Goal: Transaction & Acquisition: Purchase product/service

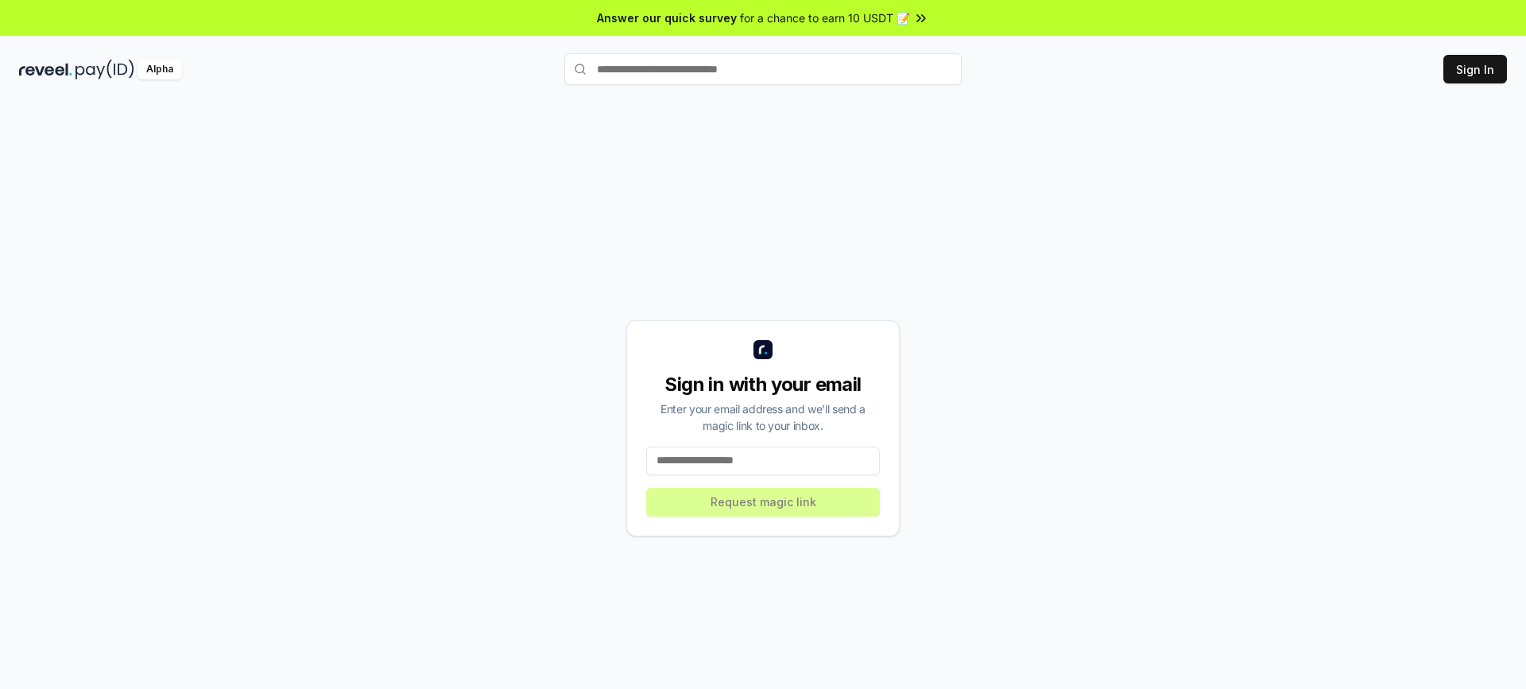
scroll to position [45, 0]
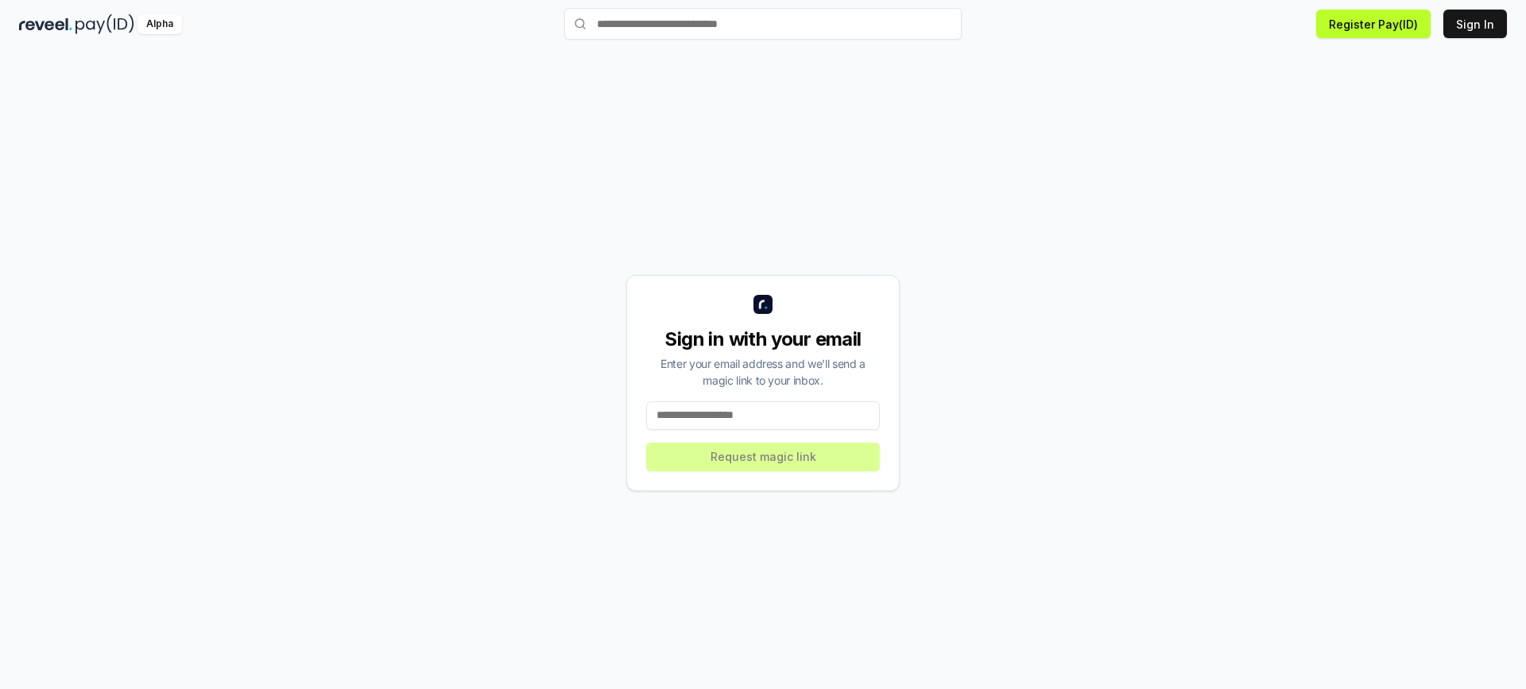
click at [675, 419] on input at bounding box center [763, 415] width 234 height 29
type input "**********"
click at [748, 456] on button "Request magic link" at bounding box center [763, 457] width 234 height 29
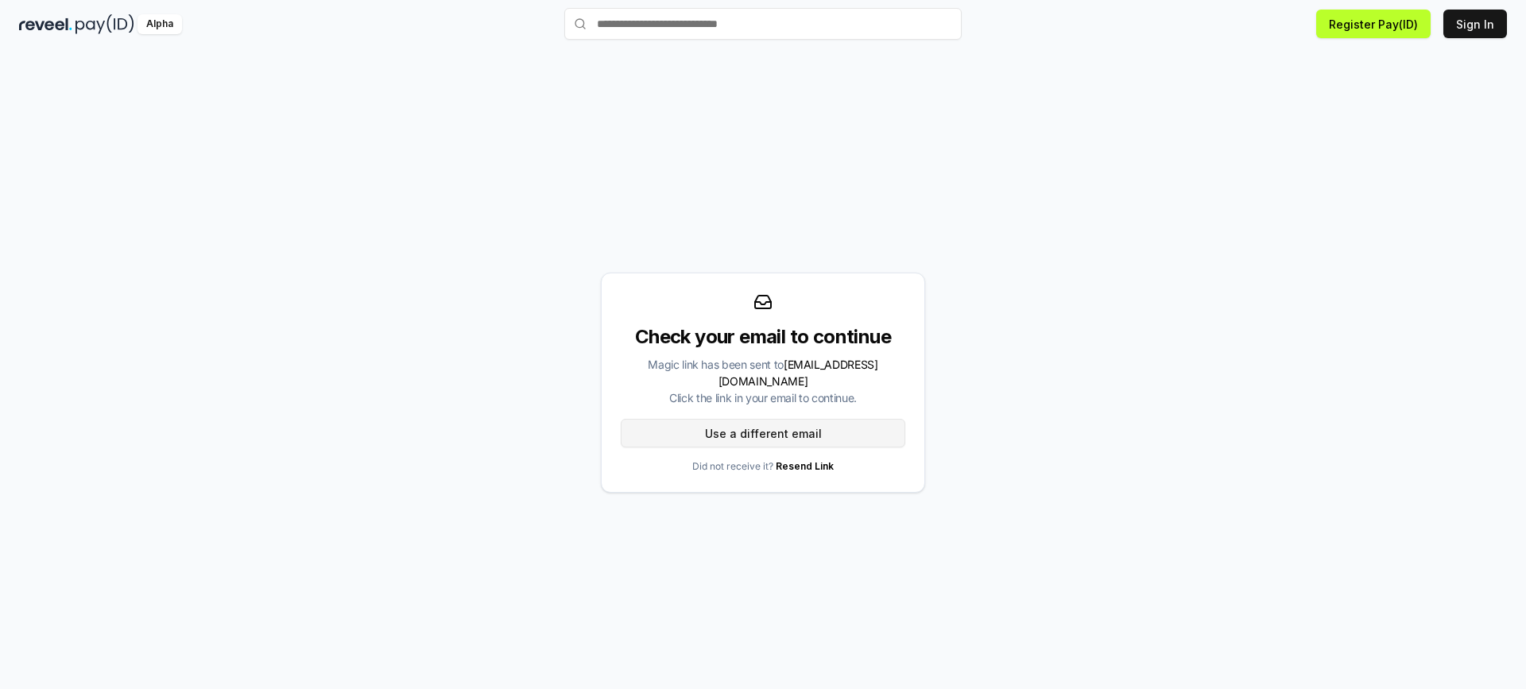
click at [734, 422] on button "Use a different email" at bounding box center [763, 433] width 285 height 29
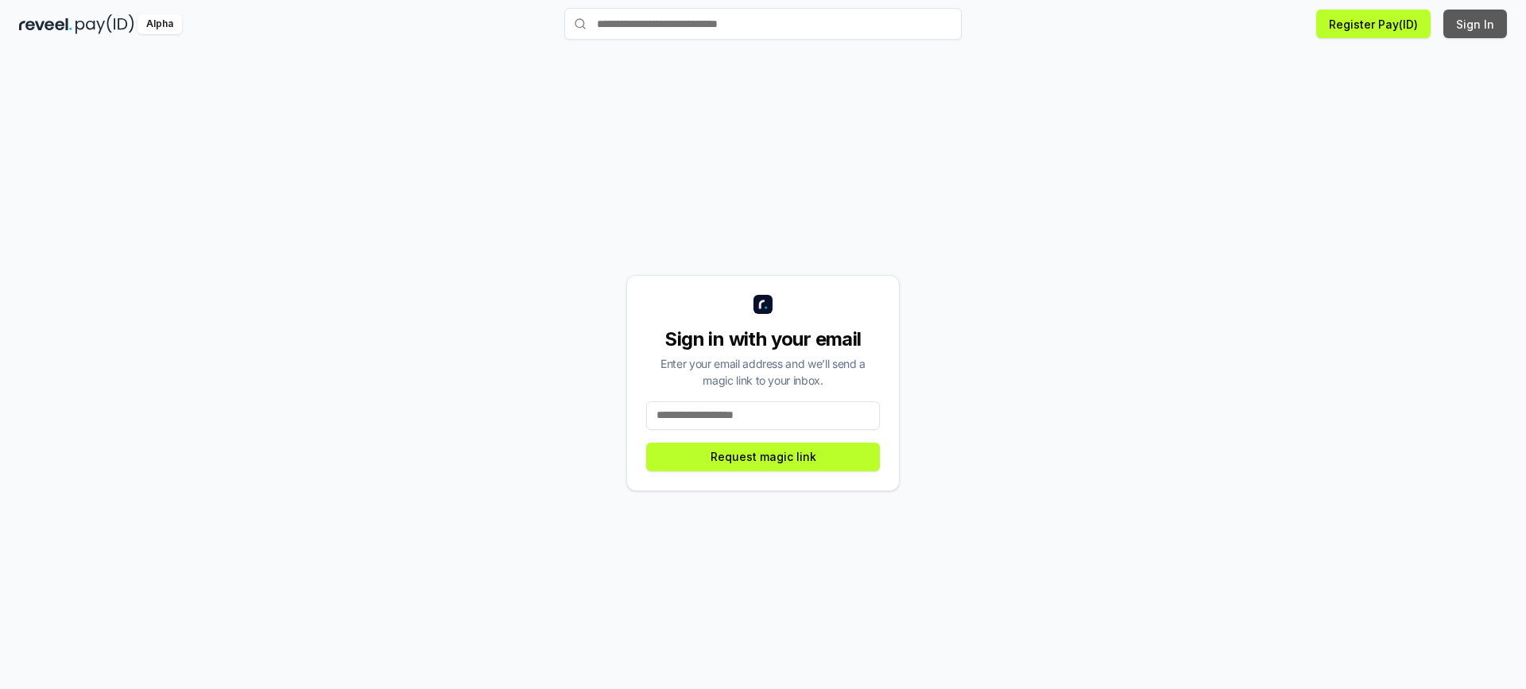
click at [1473, 26] on button "Sign In" at bounding box center [1476, 24] width 64 height 29
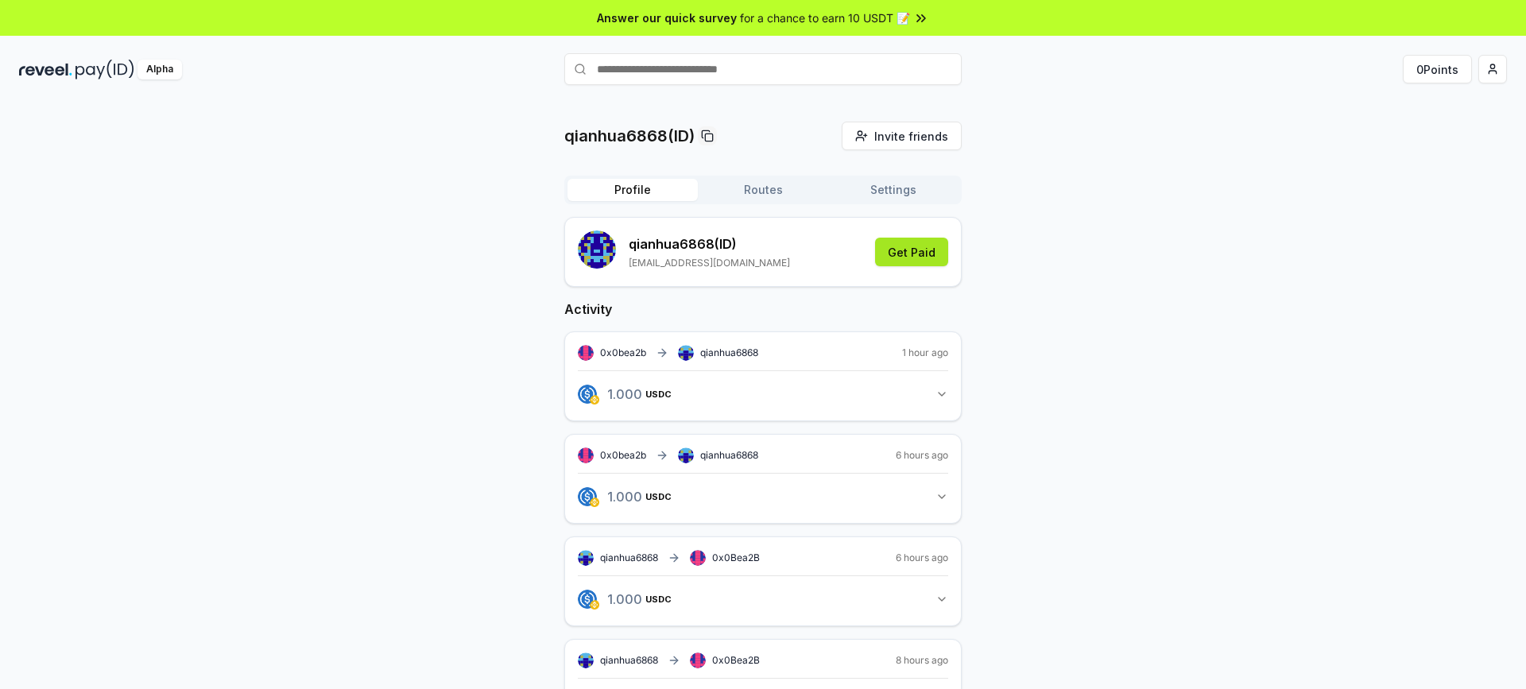
click at [909, 255] on button "Get Paid" at bounding box center [911, 252] width 73 height 29
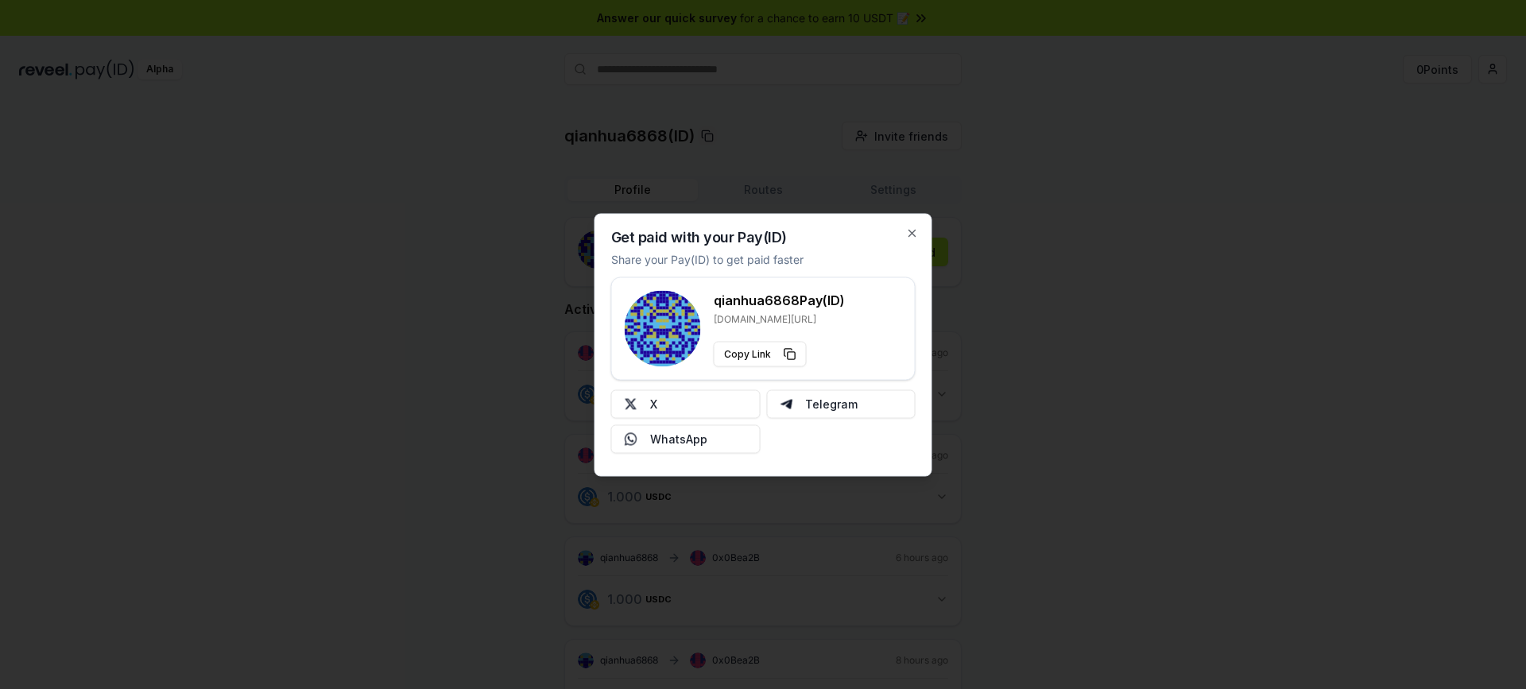
click at [1158, 279] on div at bounding box center [763, 344] width 1526 height 689
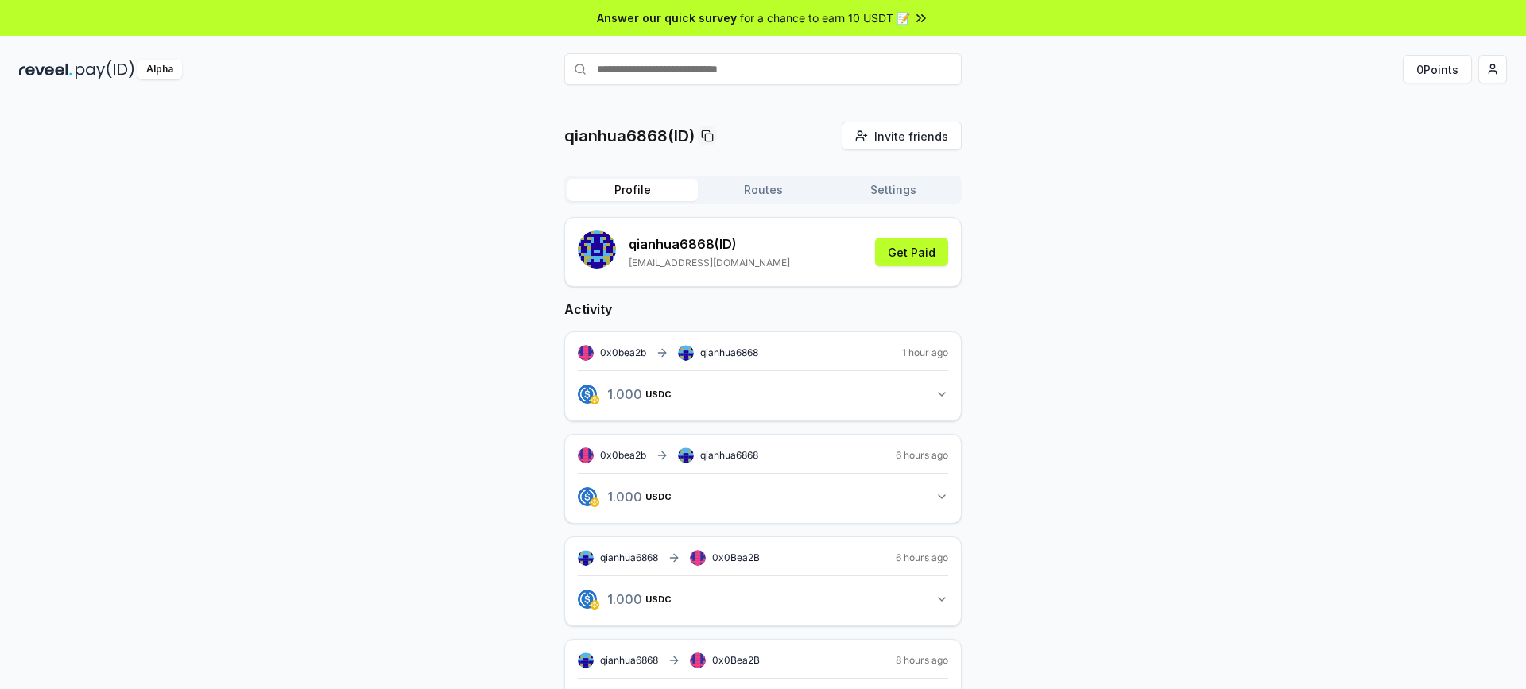
click at [632, 70] on input "text" at bounding box center [763, 69] width 398 height 32
type input "**********"
click at [941, 99] on span "Pay" at bounding box center [940, 100] width 30 height 24
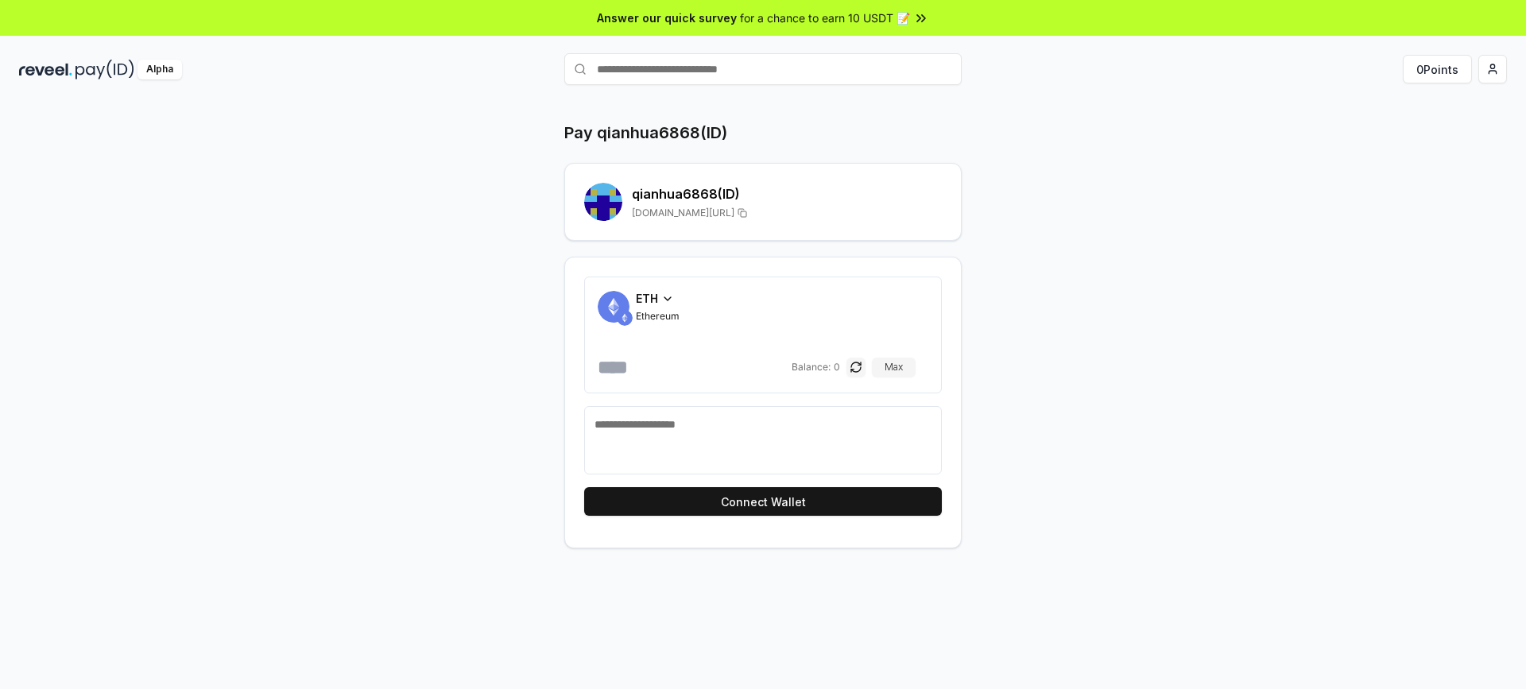
click at [668, 301] on icon at bounding box center [667, 299] width 13 height 13
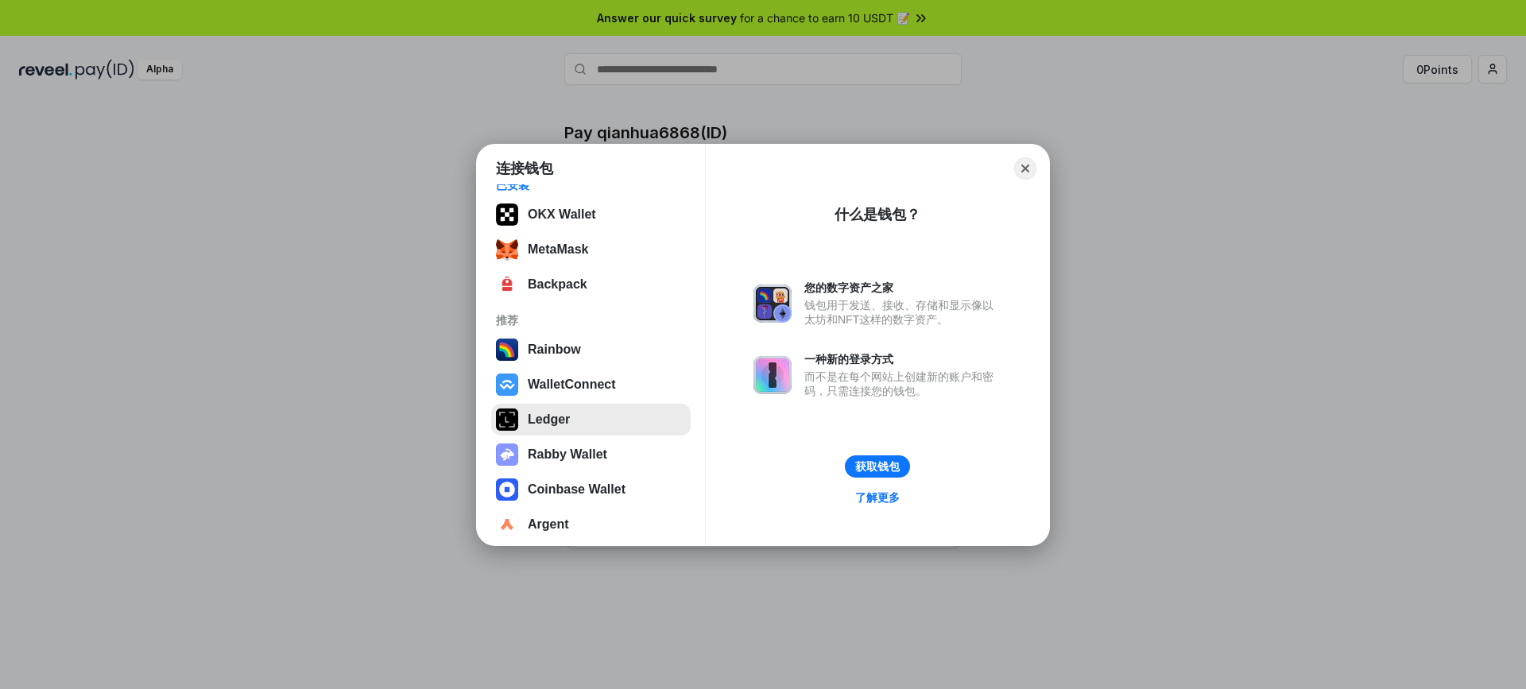
scroll to position [29, 0]
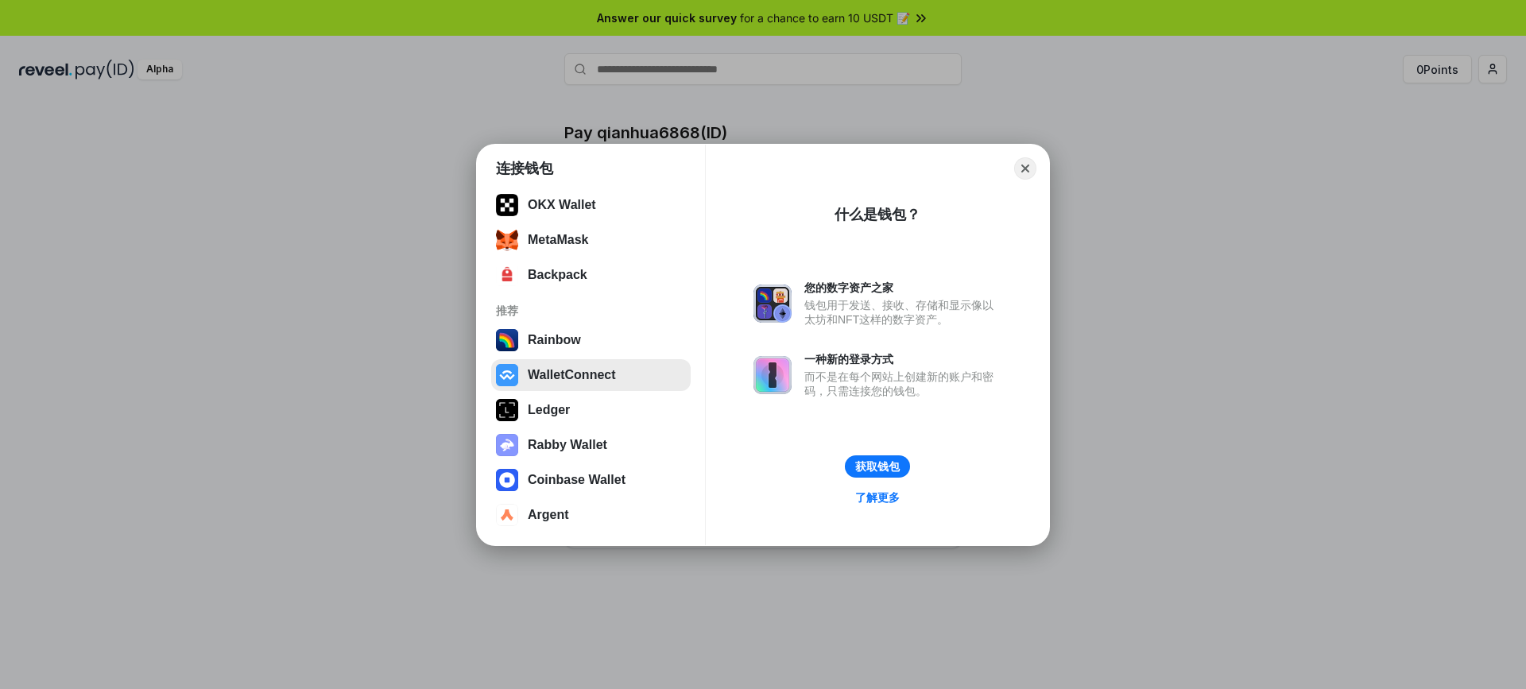
click at [545, 376] on button "WalletConnect" at bounding box center [591, 375] width 200 height 32
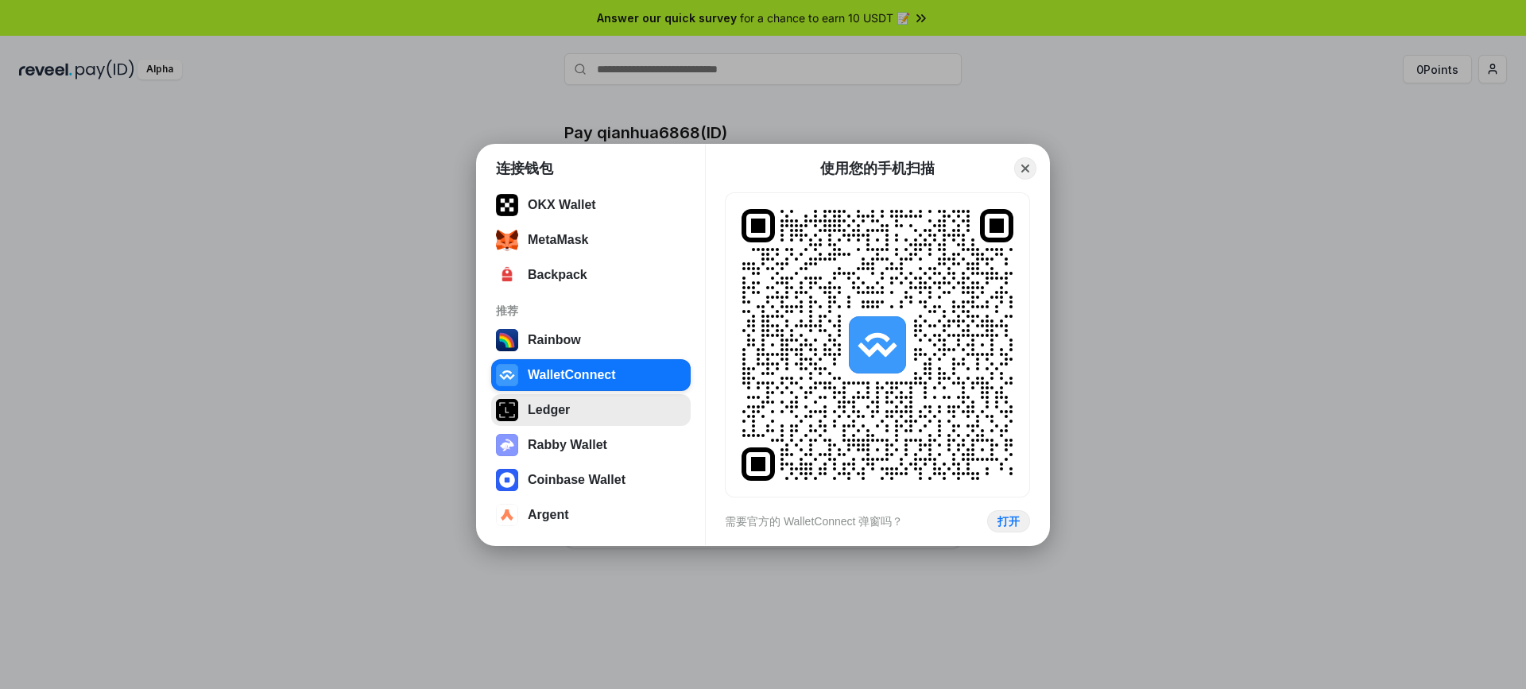
click at [537, 417] on button "Ledger" at bounding box center [591, 410] width 200 height 32
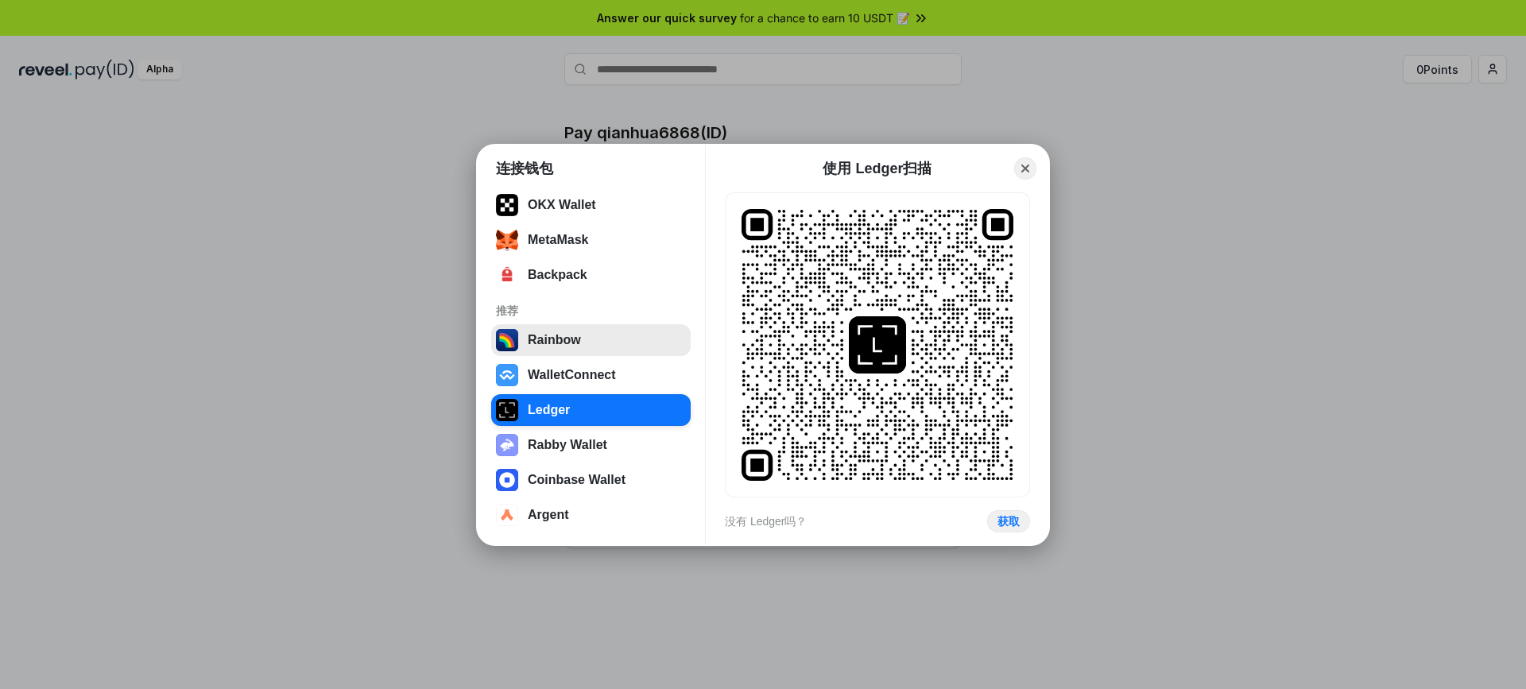
click at [549, 340] on button "Rainbow" at bounding box center [591, 340] width 200 height 32
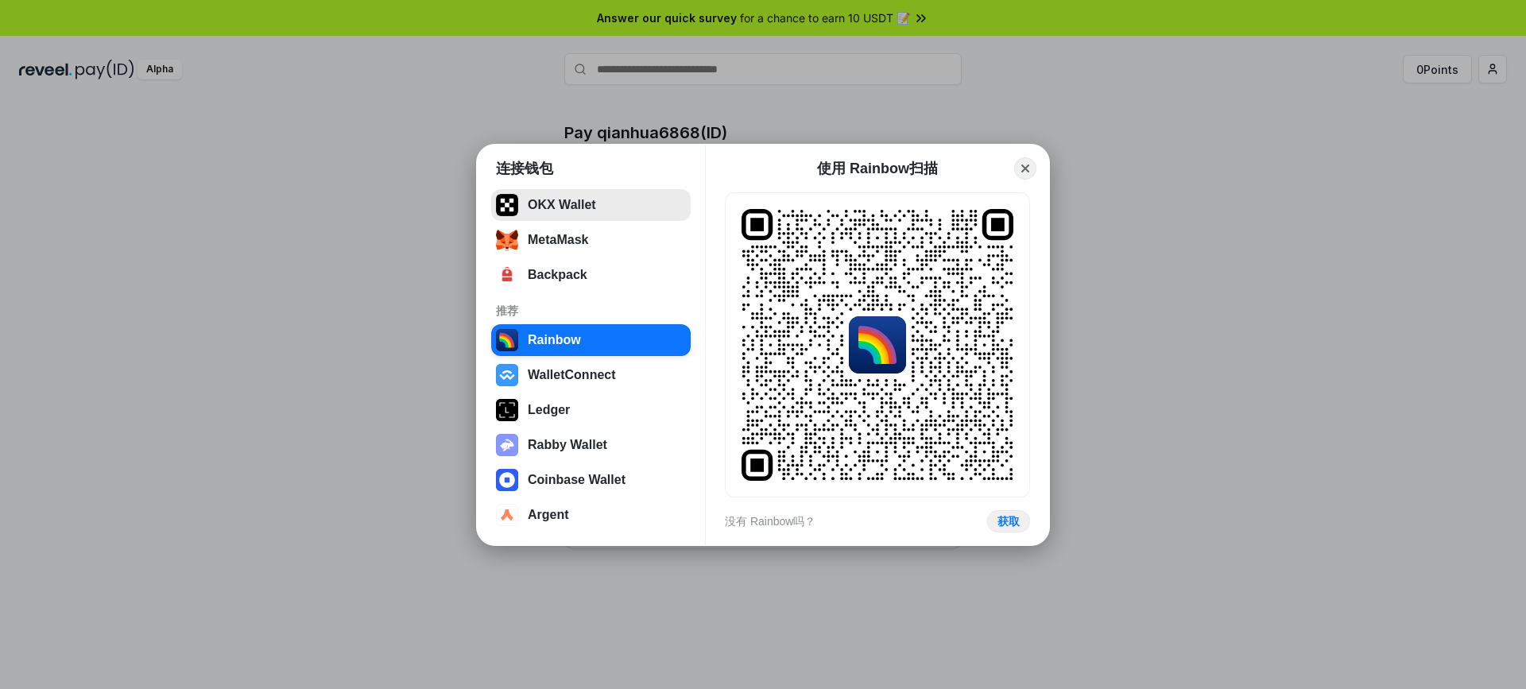
click at [561, 206] on button "OKX Wallet" at bounding box center [591, 205] width 200 height 32
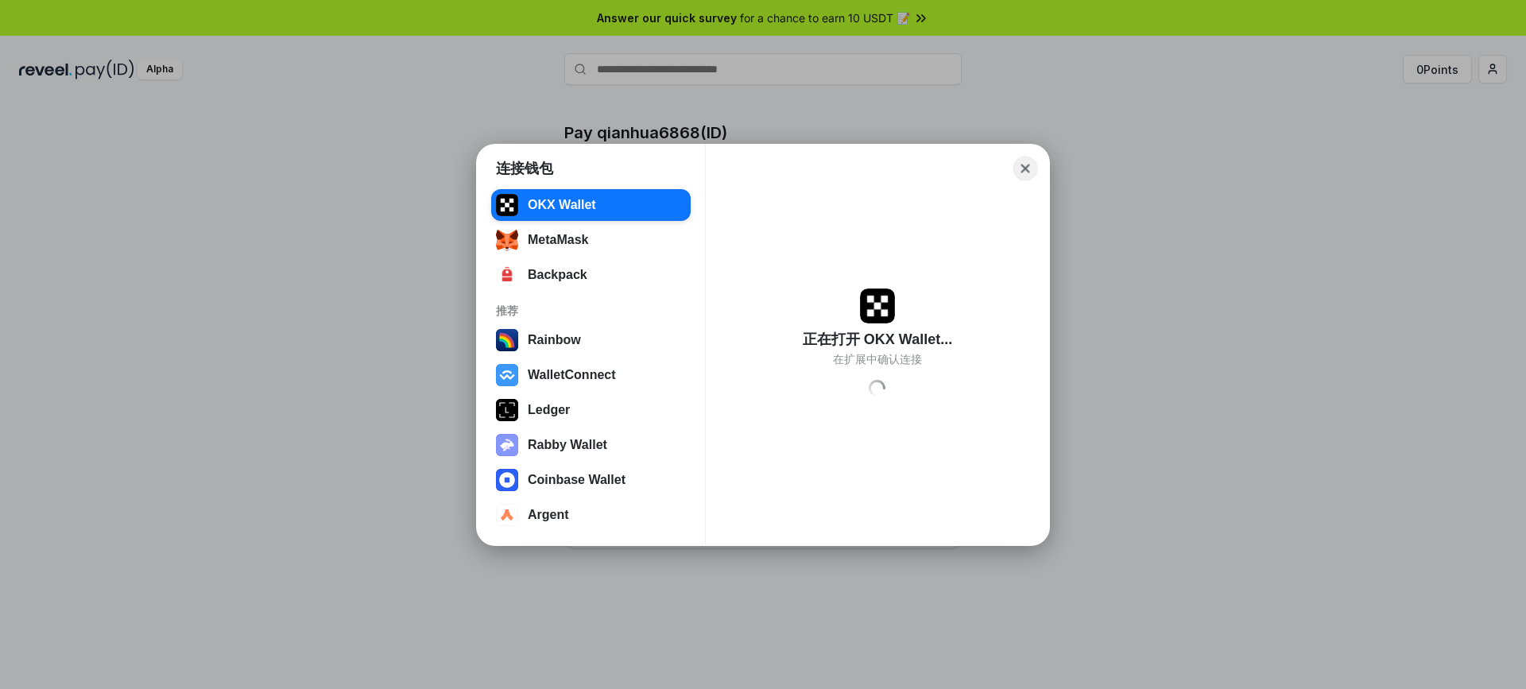
click at [1024, 168] on button "Close" at bounding box center [1026, 168] width 25 height 25
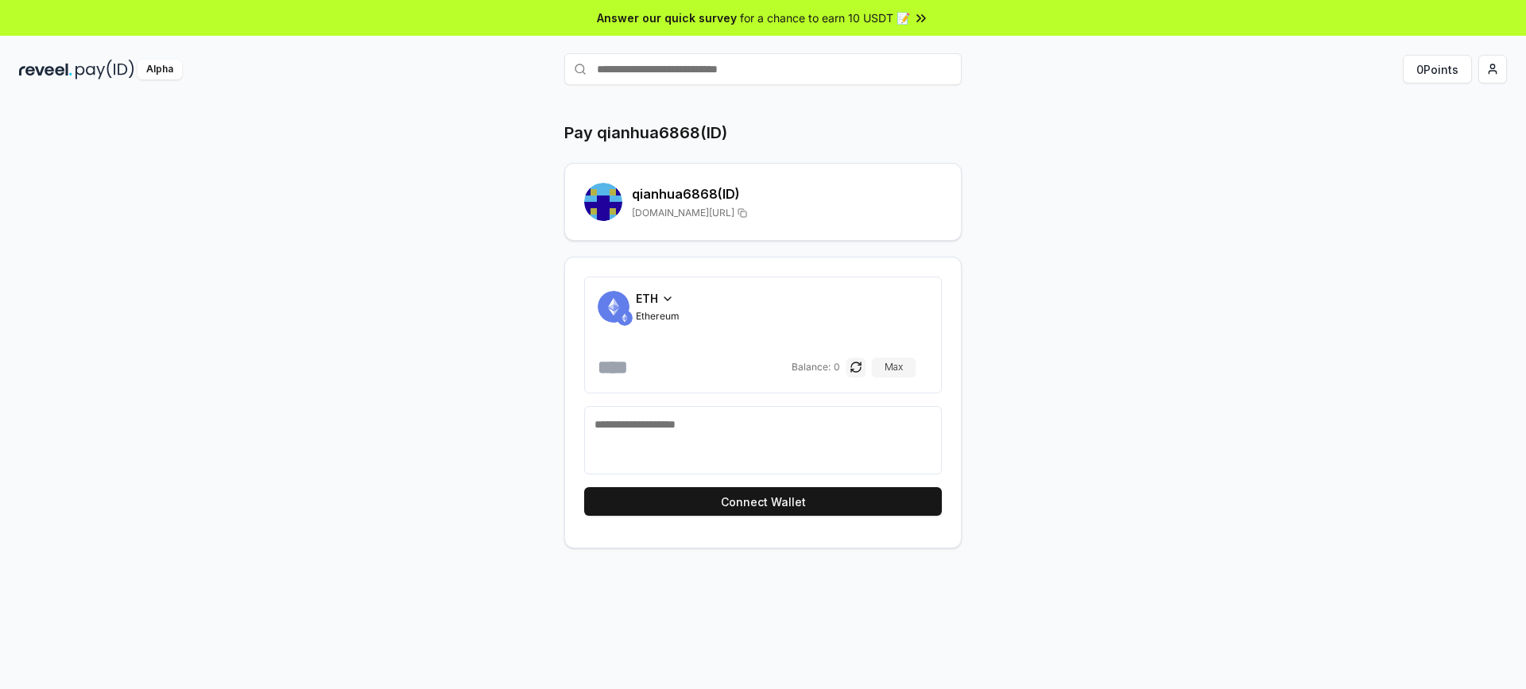
click at [665, 300] on icon at bounding box center [667, 299] width 13 height 13
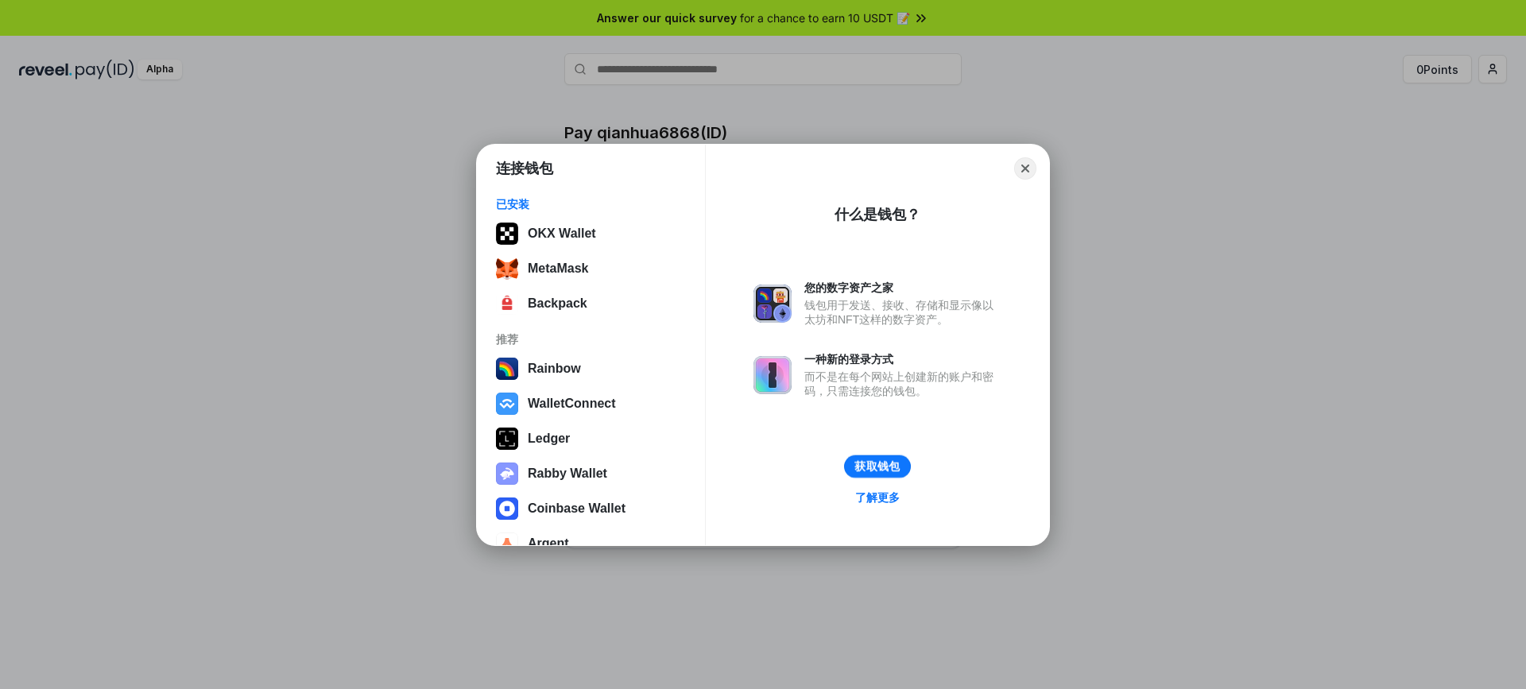
click at [875, 465] on button "获取钱包" at bounding box center [877, 466] width 67 height 23
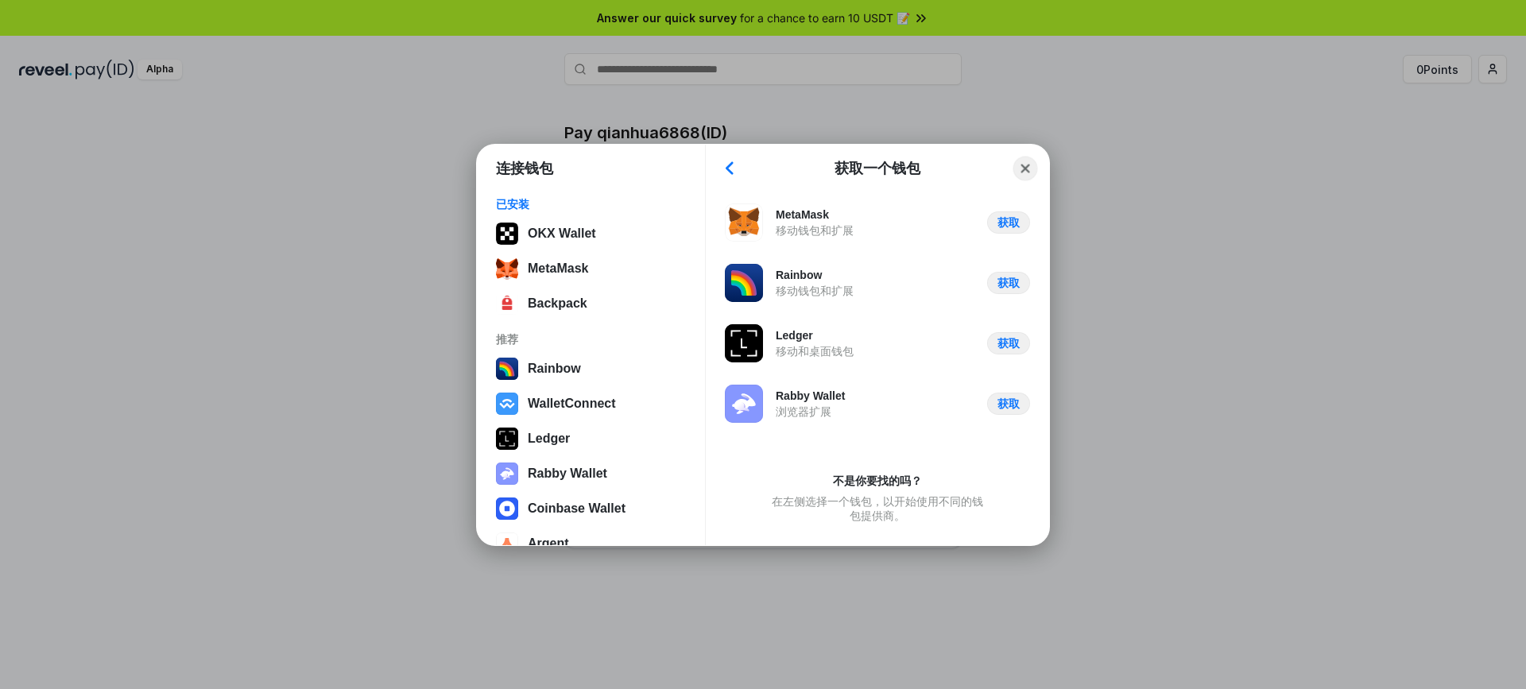
click at [1022, 173] on button "Close" at bounding box center [1026, 168] width 25 height 25
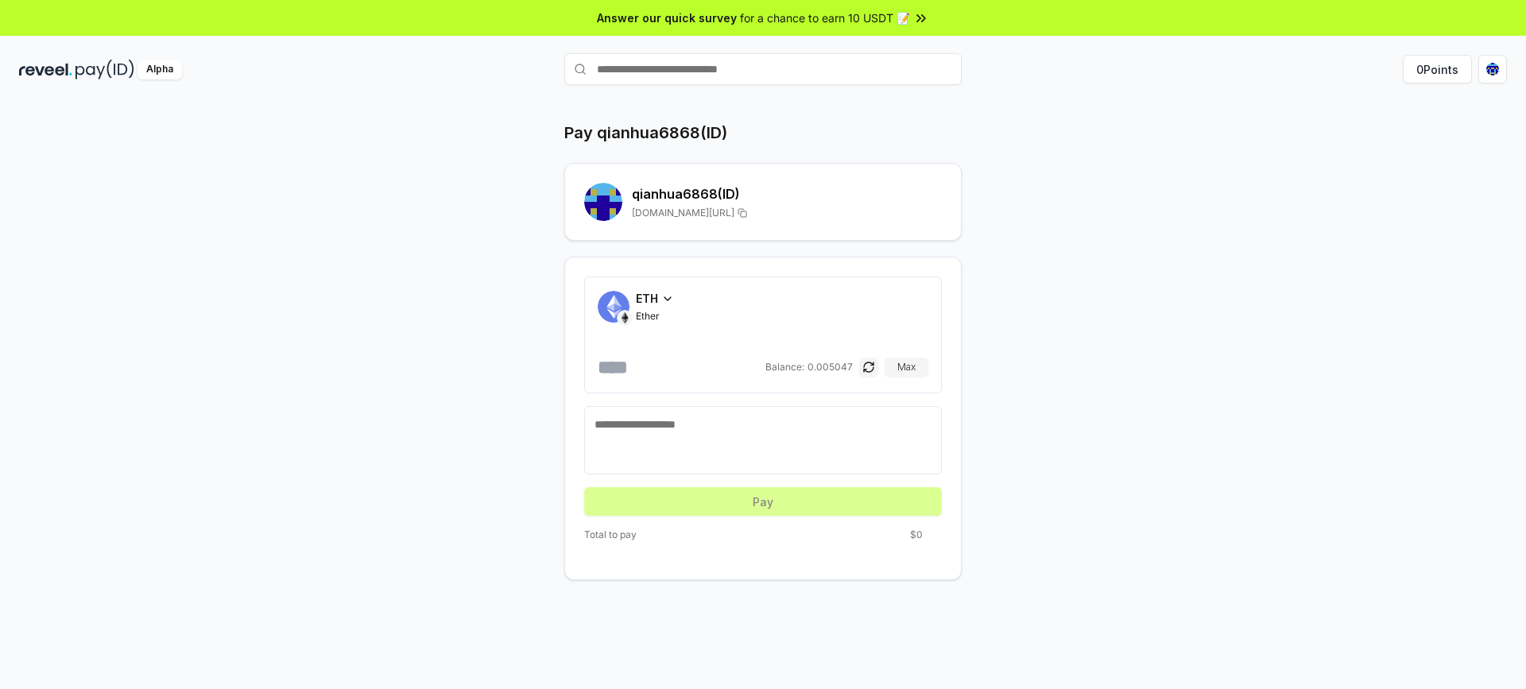
click at [662, 301] on icon at bounding box center [667, 299] width 13 height 13
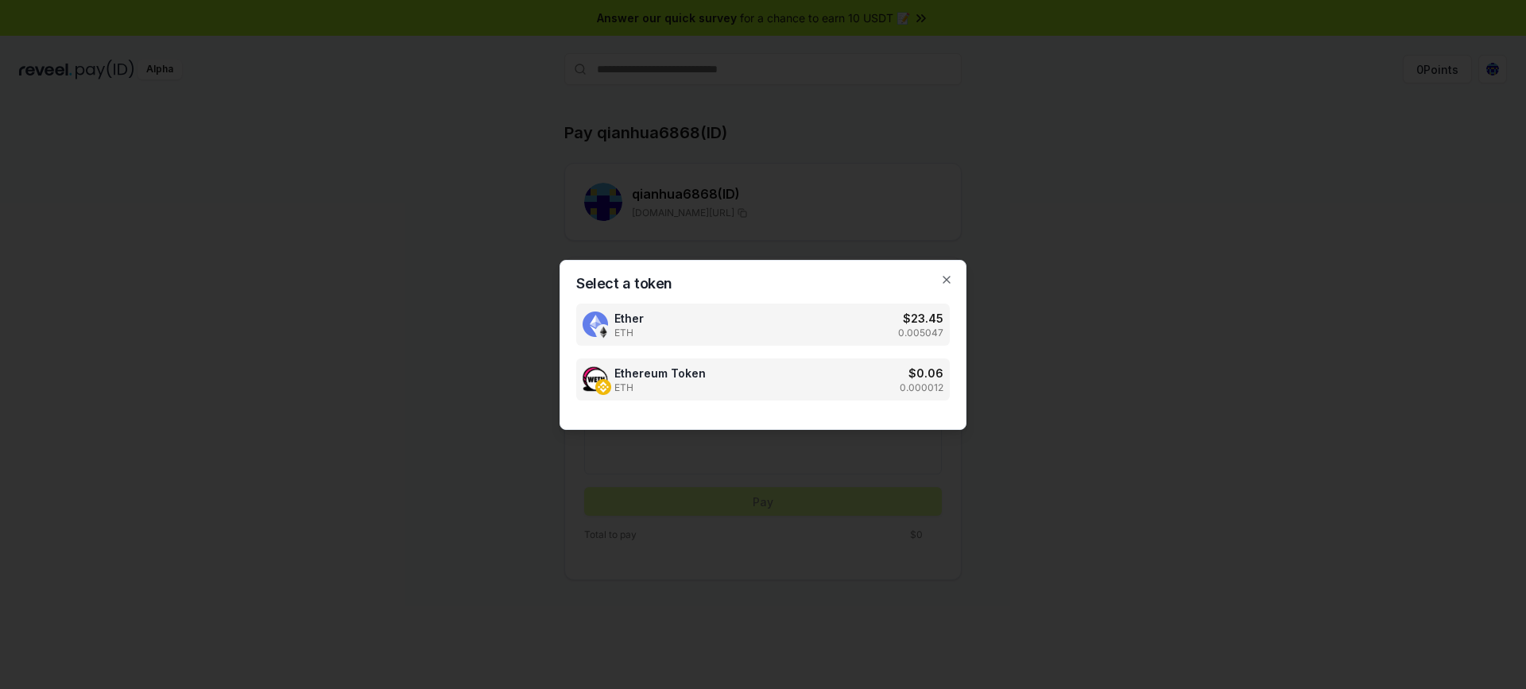
click at [626, 387] on span "ETH" at bounding box center [660, 388] width 91 height 13
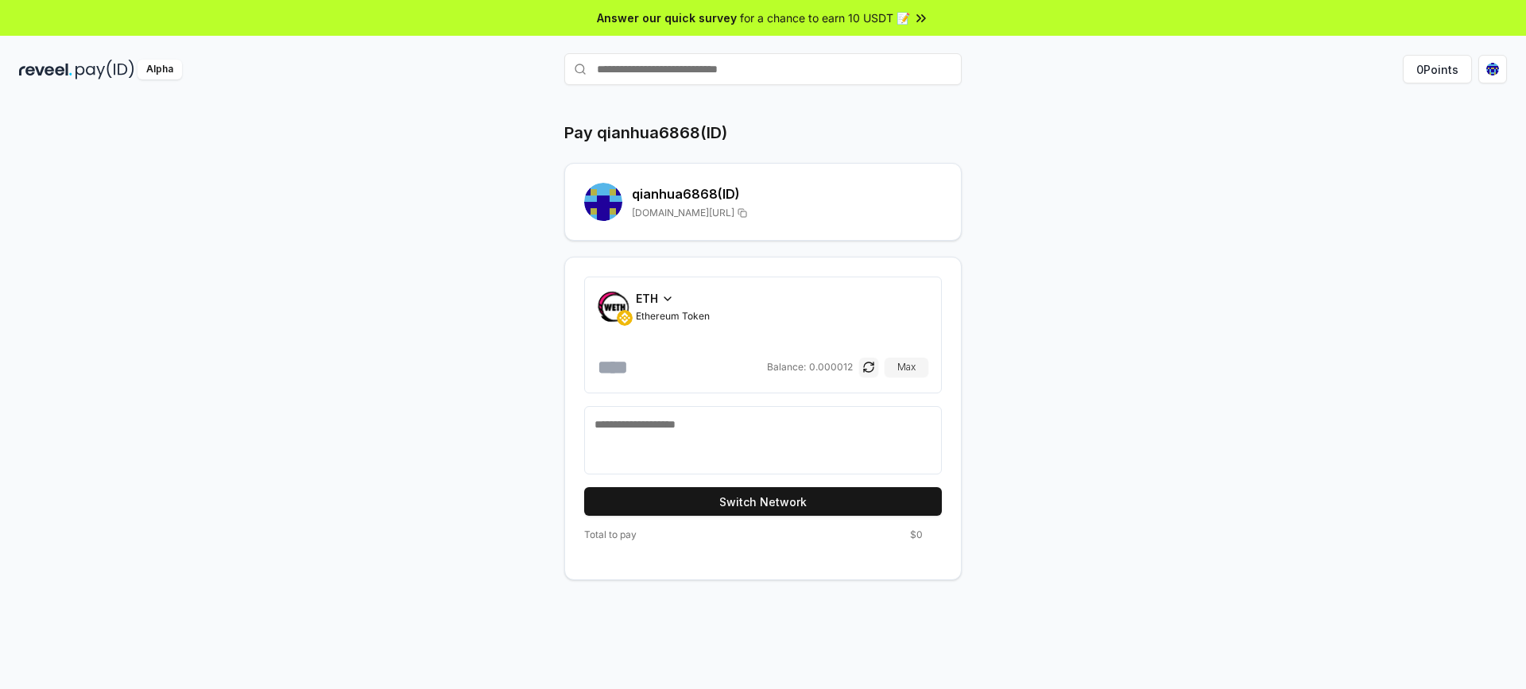
click at [632, 363] on input "number" at bounding box center [681, 367] width 166 height 25
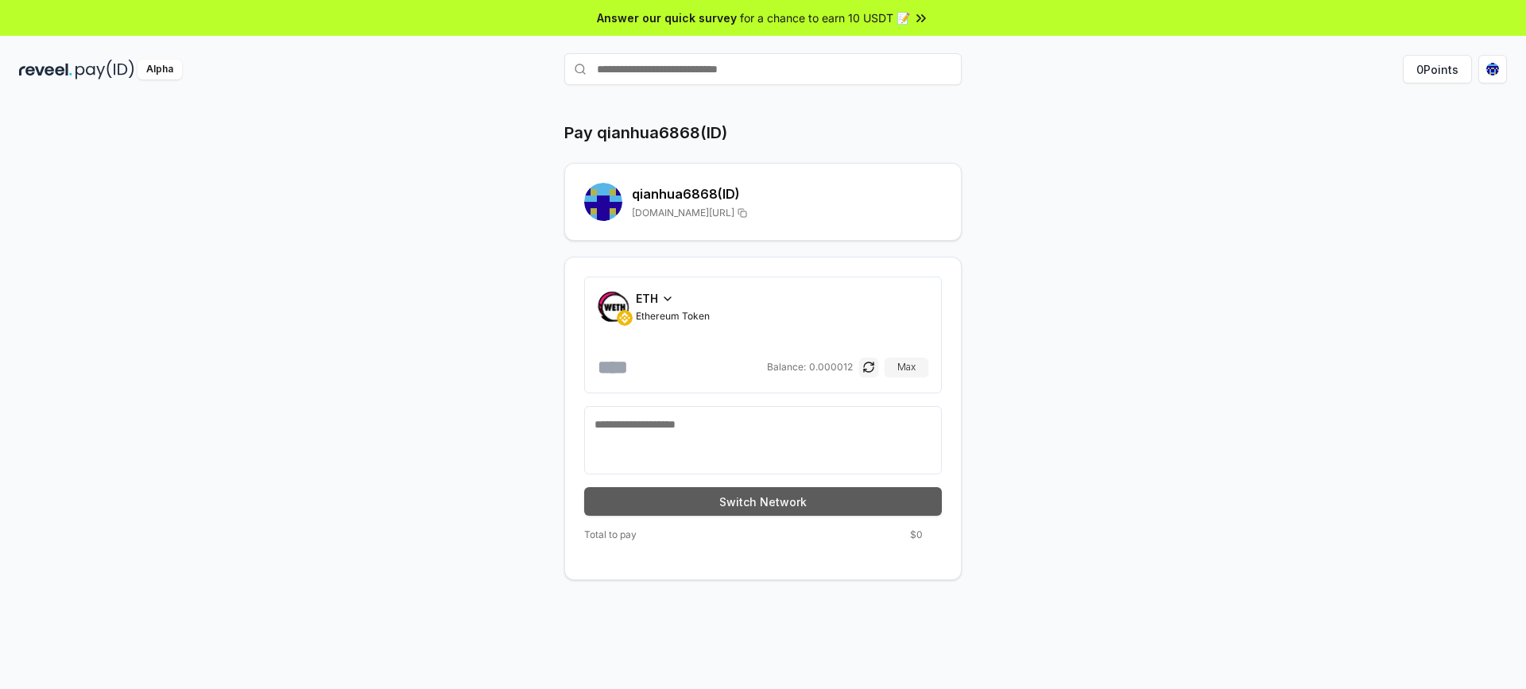
click at [733, 504] on button "Switch Network" at bounding box center [763, 501] width 358 height 29
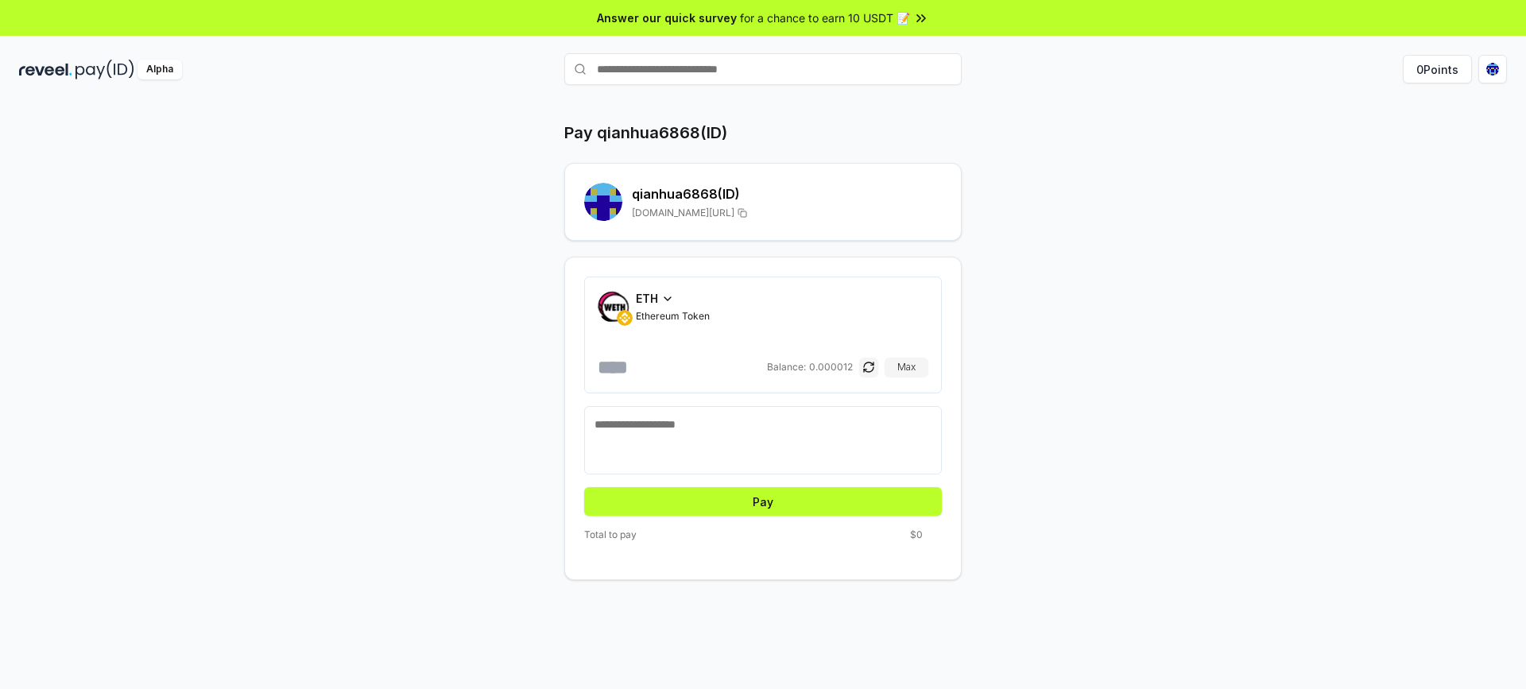
click at [630, 370] on input "number" at bounding box center [681, 367] width 166 height 25
type input "********"
click at [739, 500] on button "Pay" at bounding box center [763, 501] width 358 height 29
click at [745, 505] on button "Pay" at bounding box center [763, 501] width 358 height 29
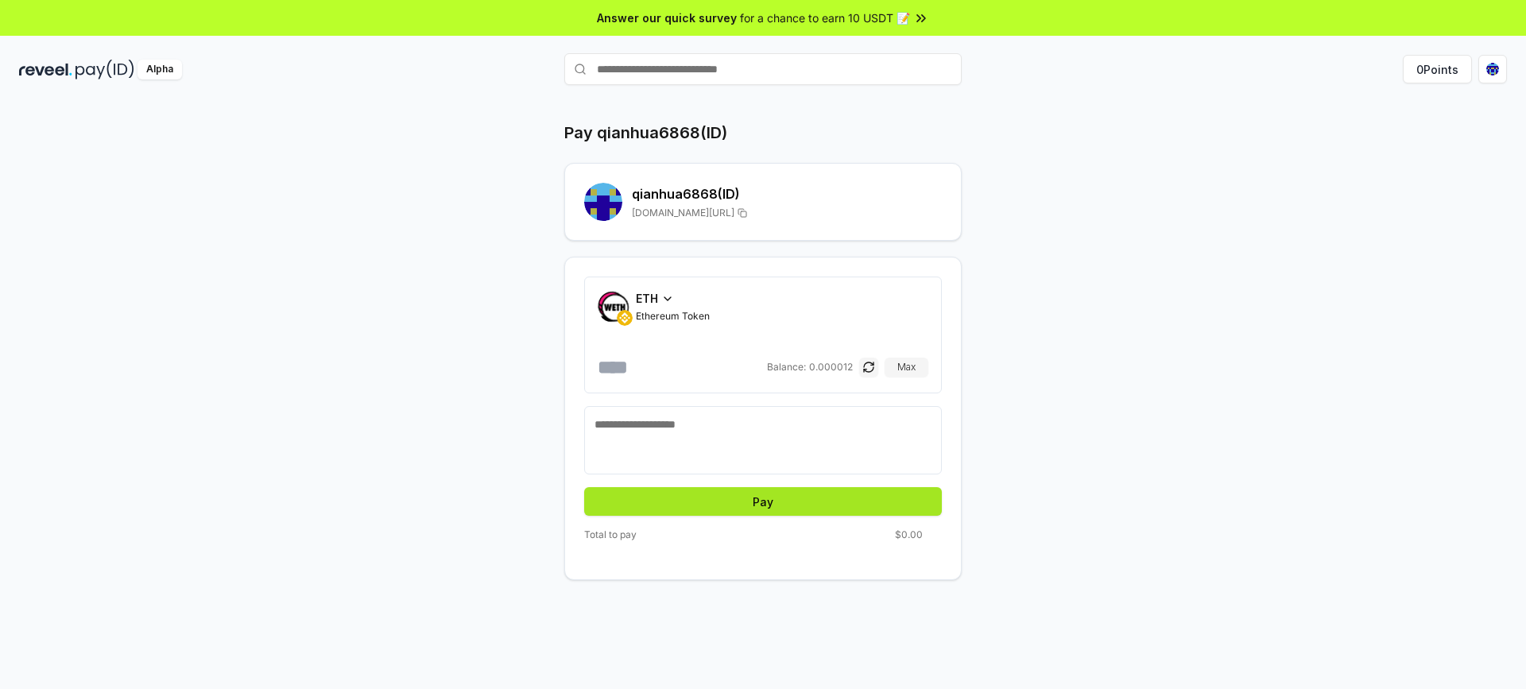
click at [745, 505] on button "Pay" at bounding box center [763, 501] width 358 height 29
click at [743, 506] on button "Pay" at bounding box center [763, 501] width 358 height 29
click at [741, 506] on button "Pay" at bounding box center [763, 501] width 358 height 29
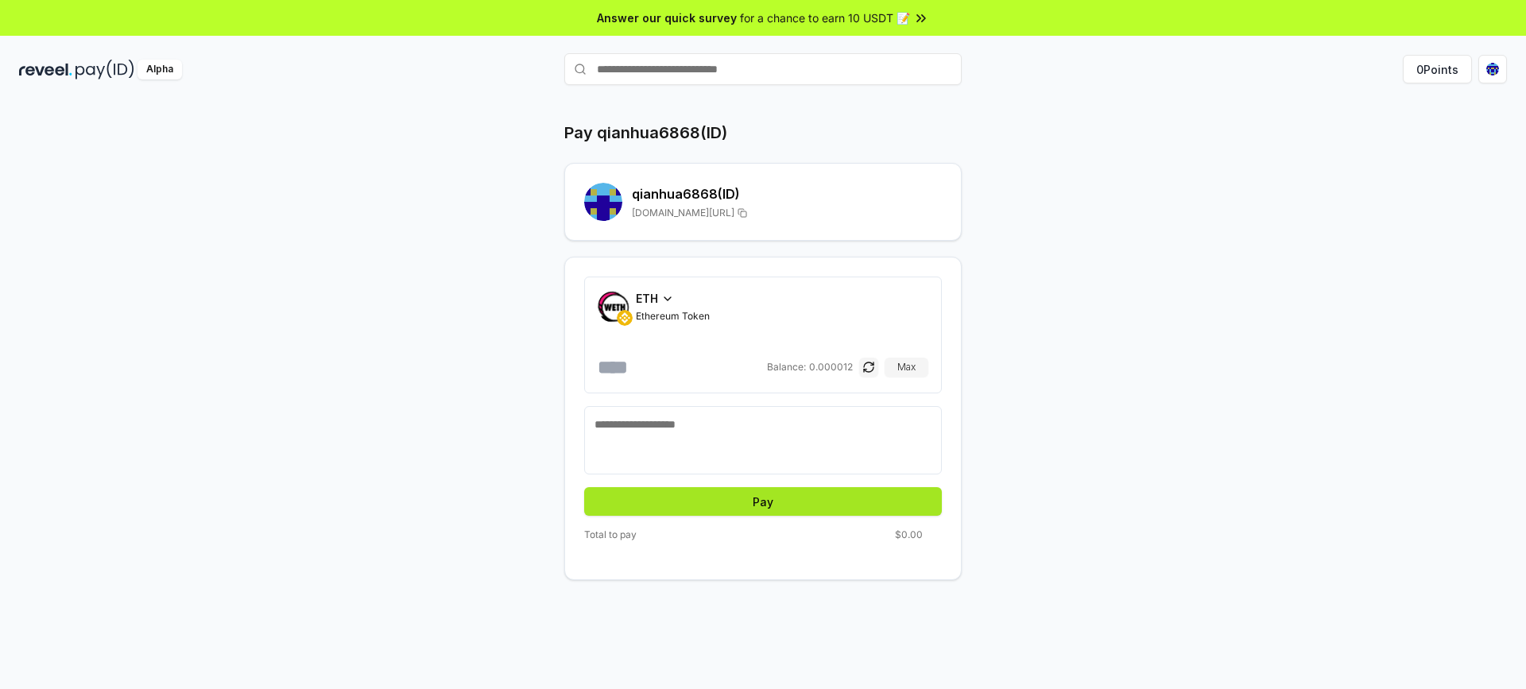
click at [741, 506] on button "Pay" at bounding box center [763, 501] width 358 height 29
click at [731, 497] on button "Pay" at bounding box center [763, 501] width 358 height 29
paste textarea "**********"
type textarea "**********"
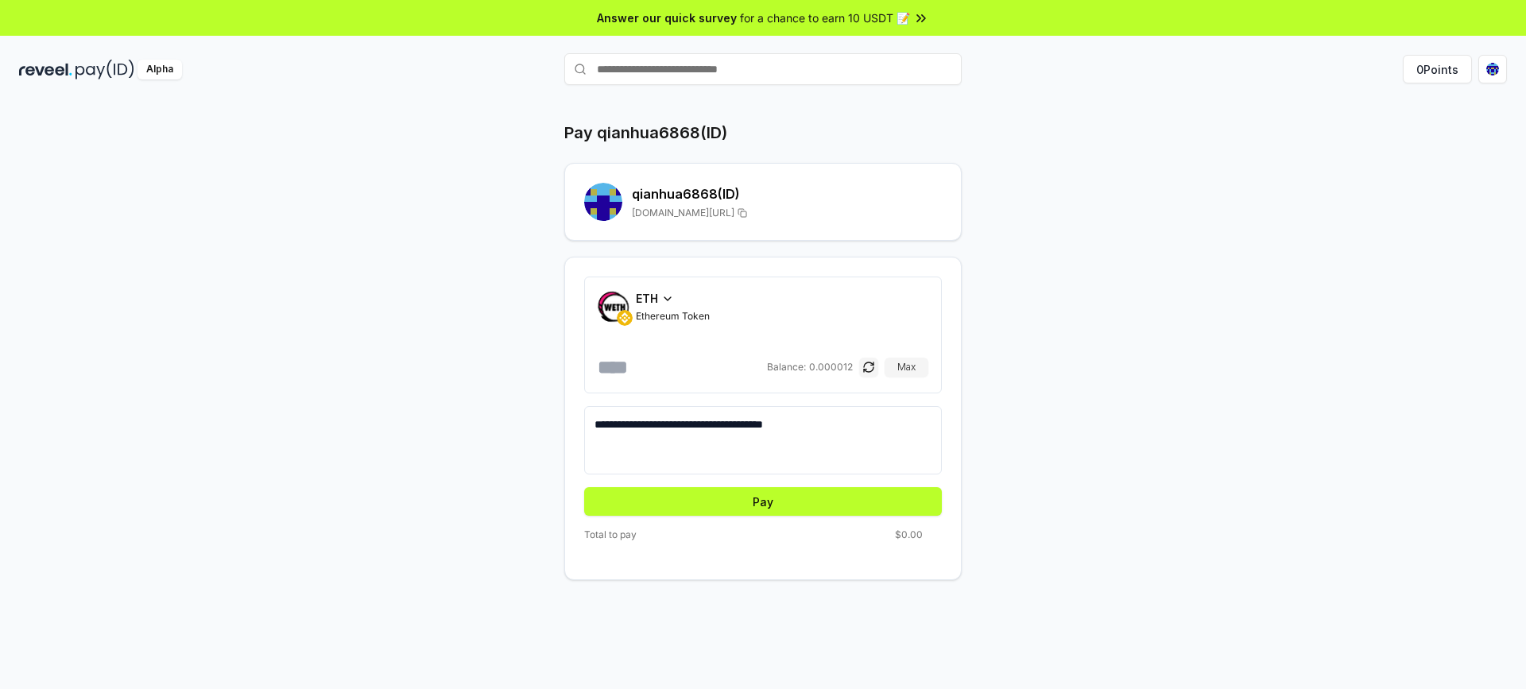
click at [660, 296] on div "ETH" at bounding box center [673, 298] width 74 height 17
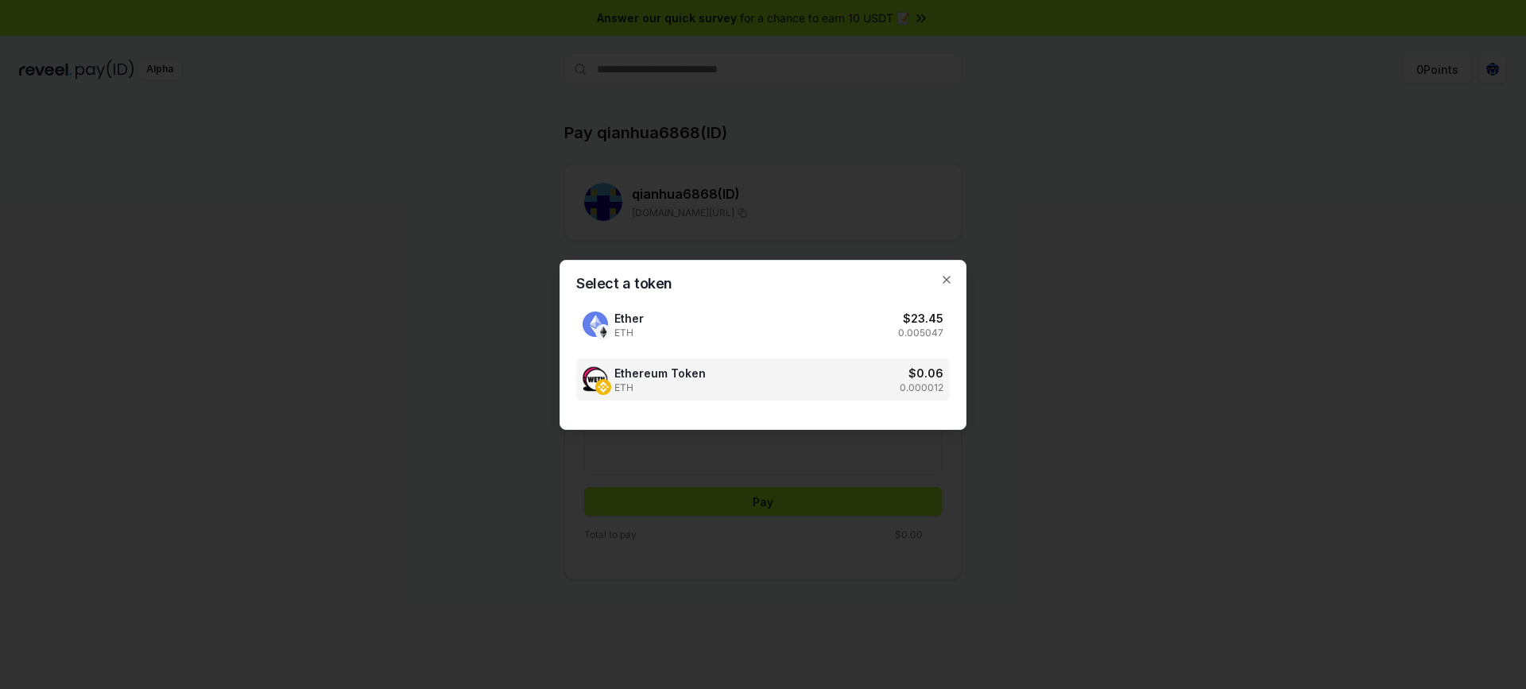
click at [1234, 285] on div at bounding box center [763, 344] width 1526 height 689
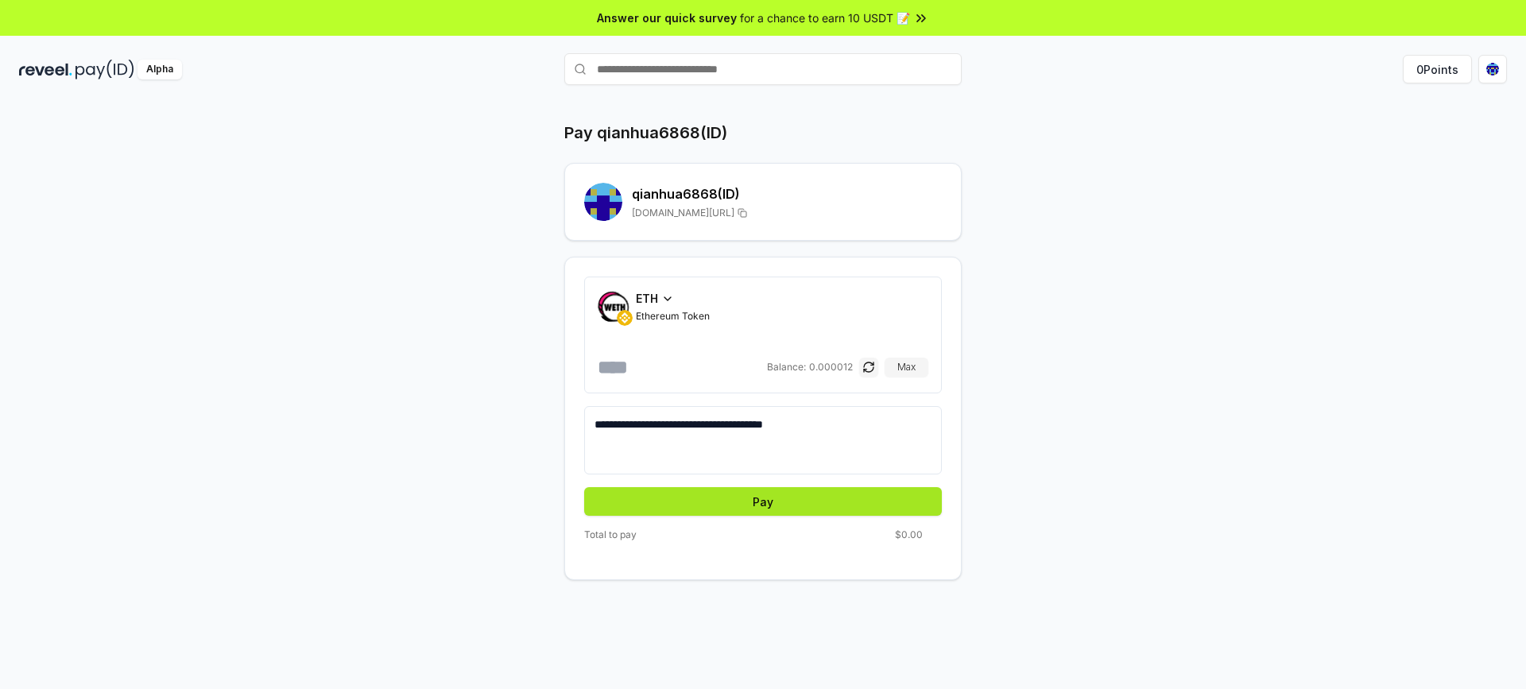
click at [775, 502] on button "Pay" at bounding box center [763, 501] width 358 height 29
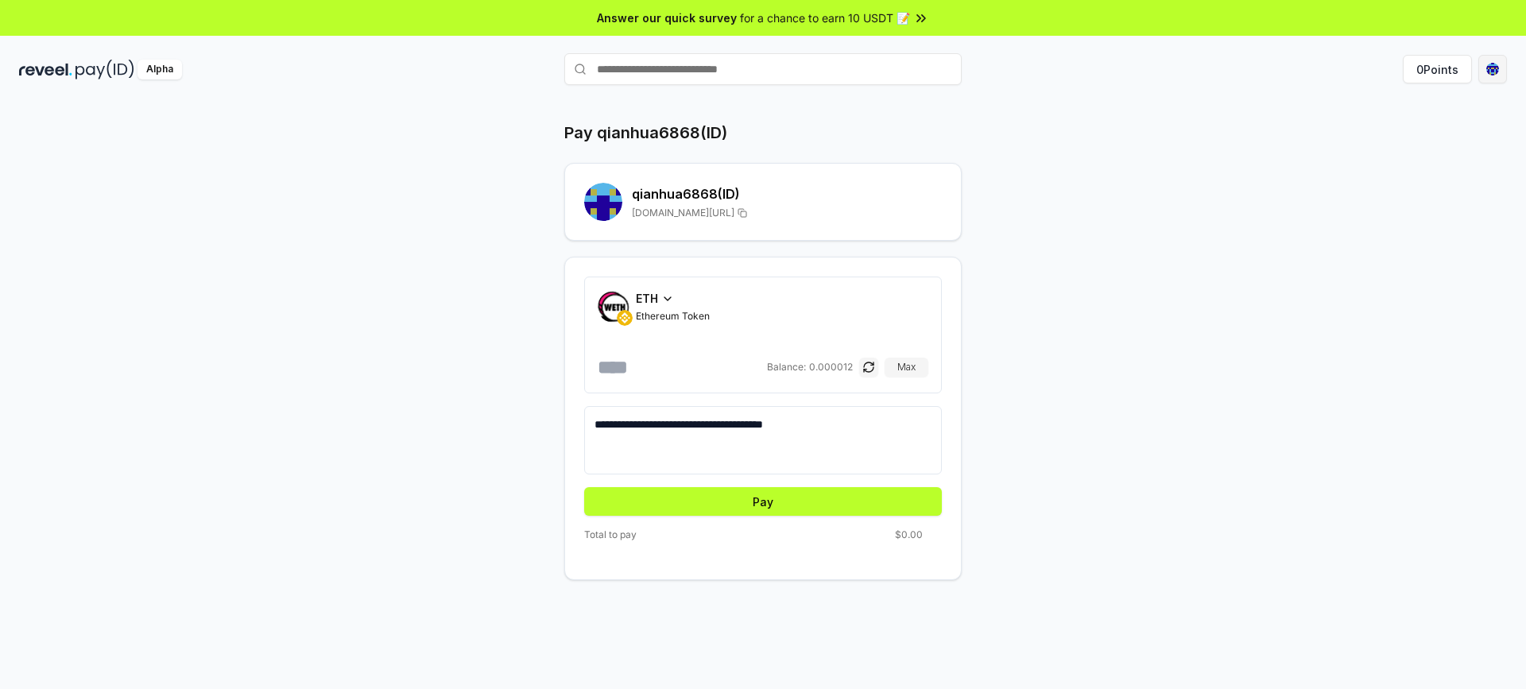
click at [1491, 65] on html "**********" at bounding box center [763, 344] width 1526 height 689
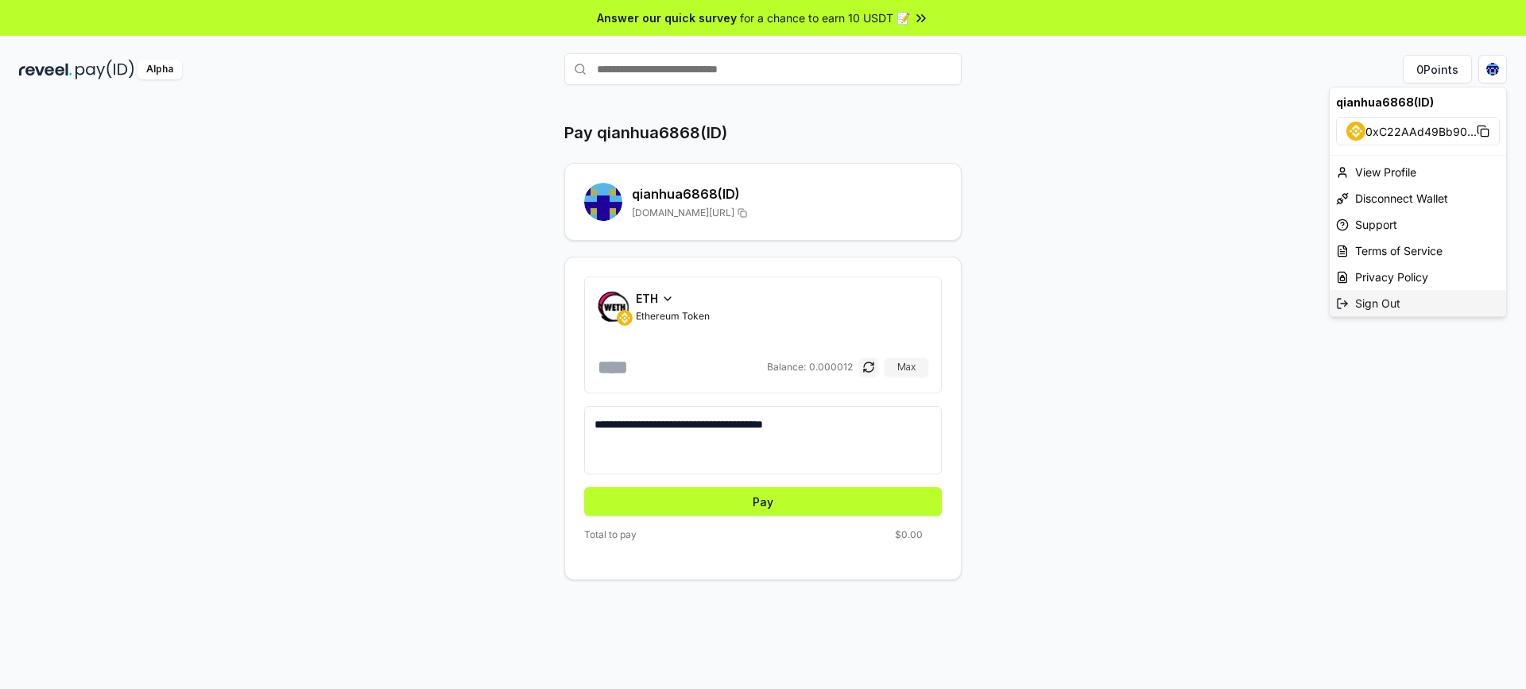
click at [1366, 301] on div "Sign Out" at bounding box center [1418, 303] width 176 height 26
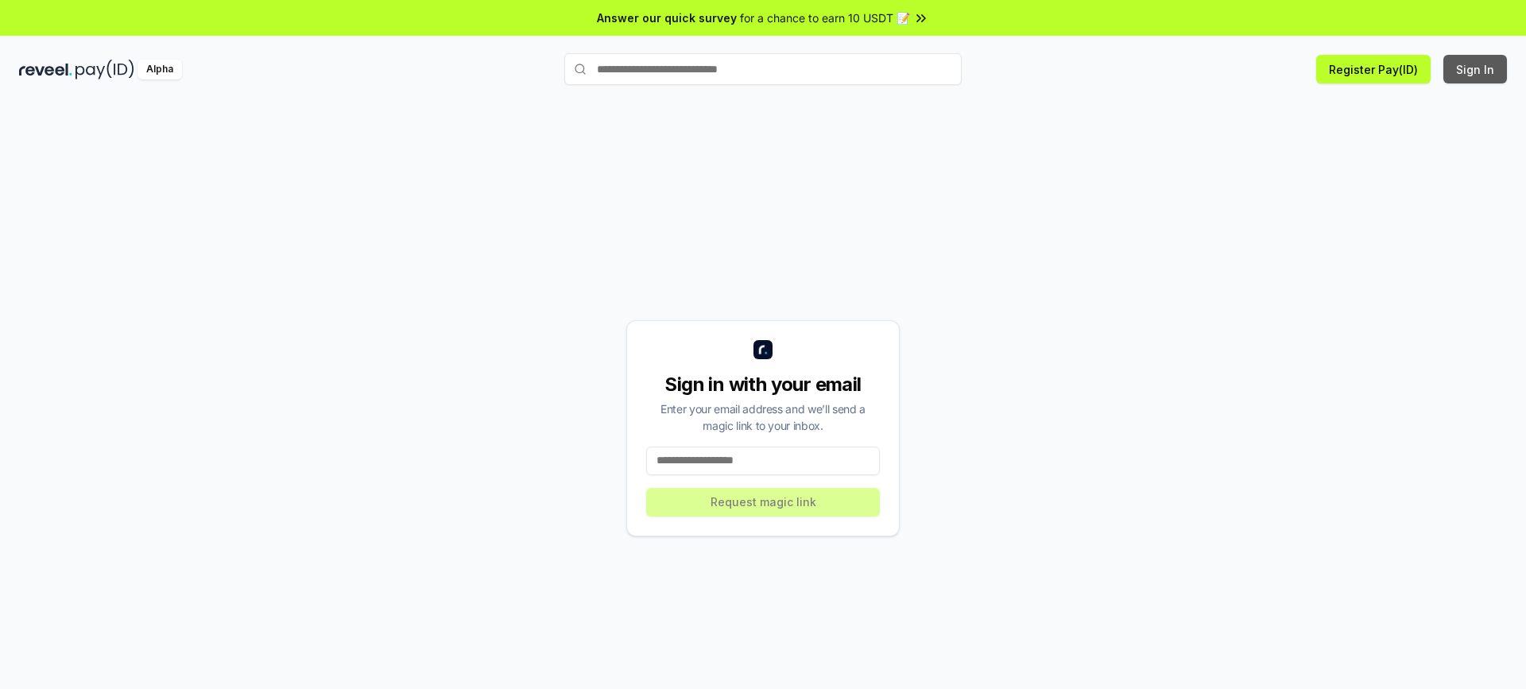
click at [1475, 64] on button "Sign In" at bounding box center [1476, 69] width 64 height 29
click at [1366, 73] on button "Register Pay(ID)" at bounding box center [1374, 69] width 114 height 29
click at [1464, 62] on button "Sign In" at bounding box center [1476, 69] width 64 height 29
